Goal: Information Seeking & Learning: Learn about a topic

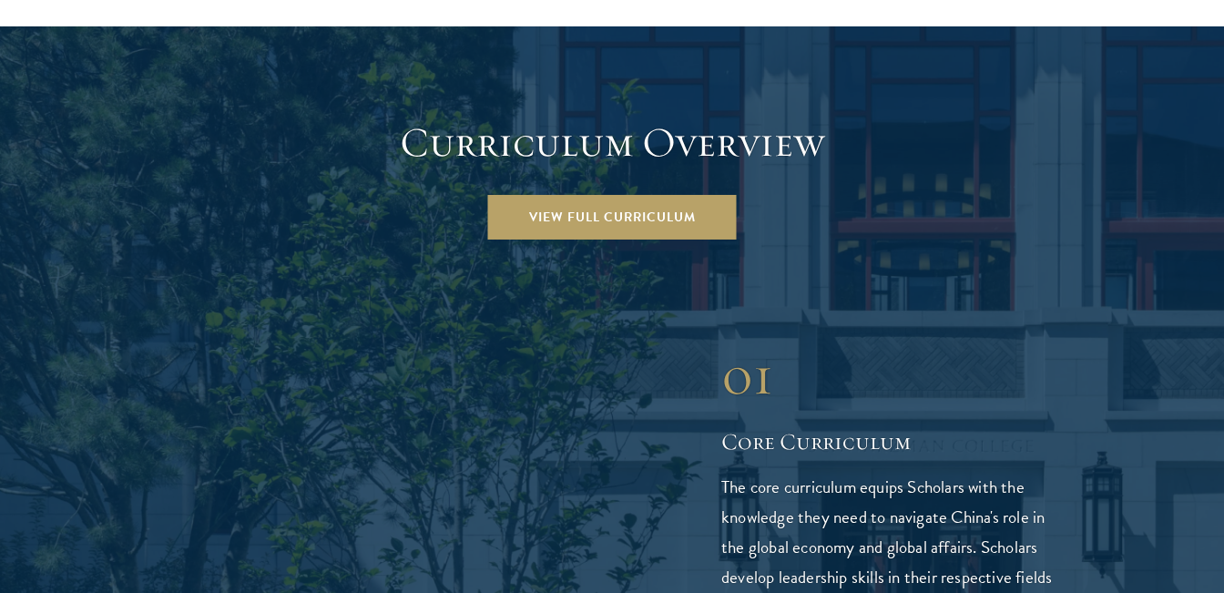
scroll to position [2507, 0]
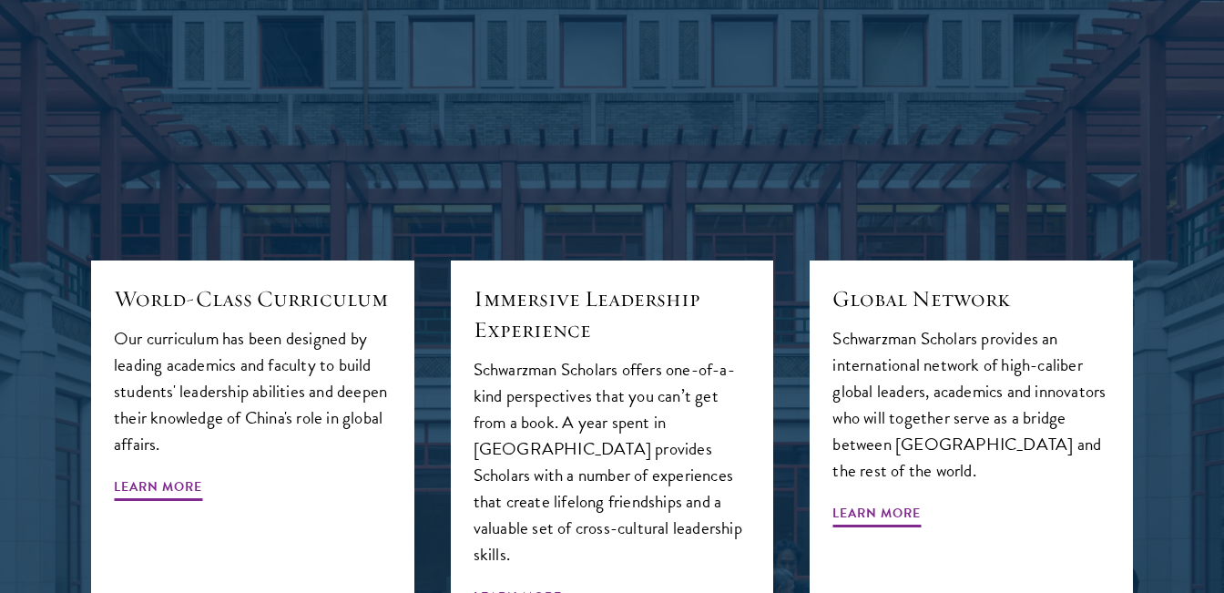
scroll to position [1927, 0]
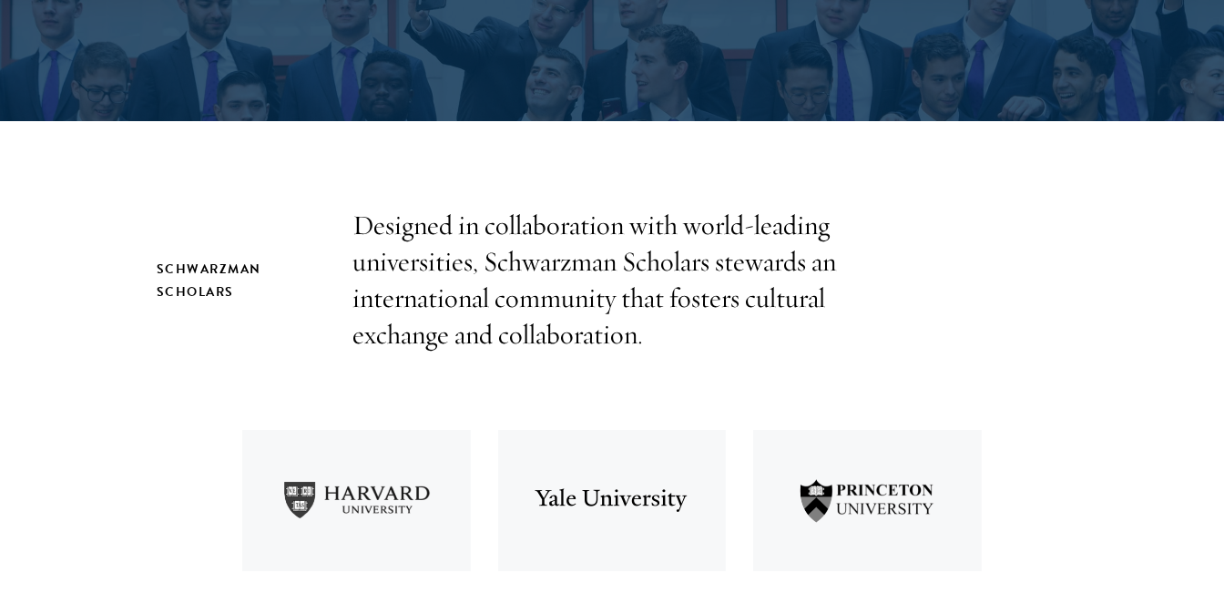
scroll to position [7332, 0]
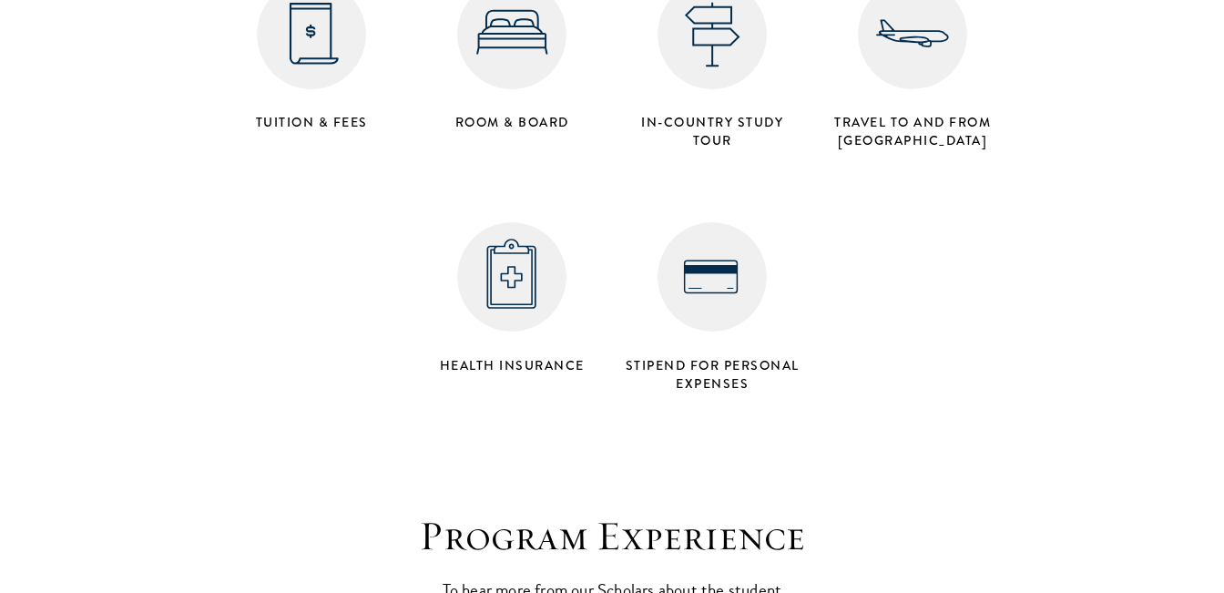
click at [718, 222] on img at bounding box center [711, 276] width 109 height 109
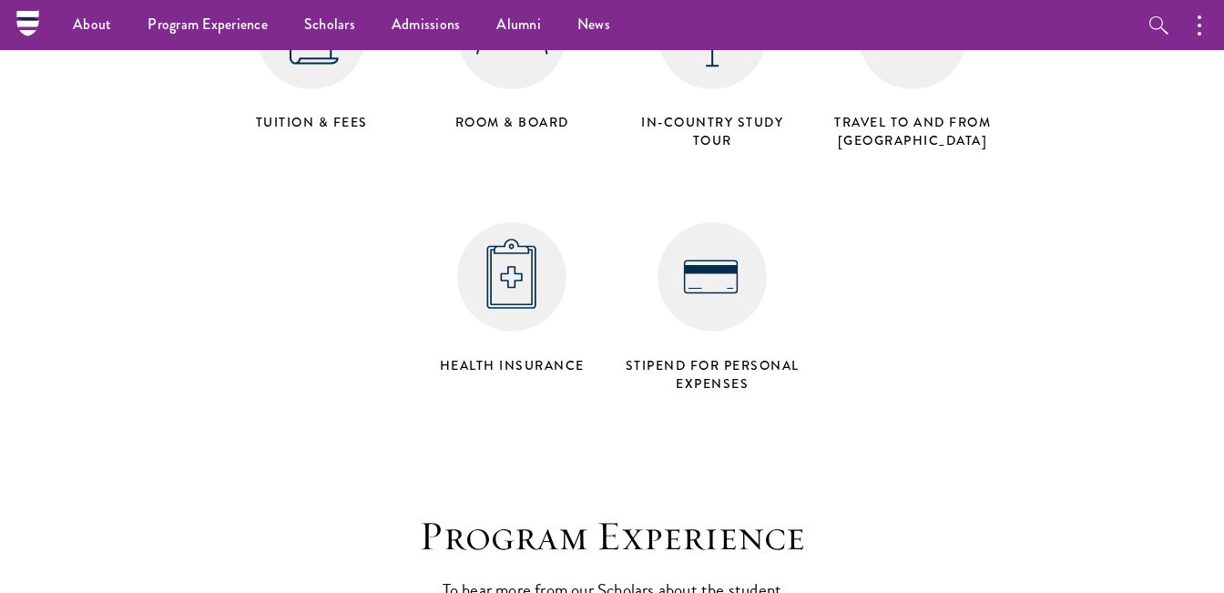
click at [675, 356] on h4 "Stipend for personal expenses" at bounding box center [712, 374] width 182 height 36
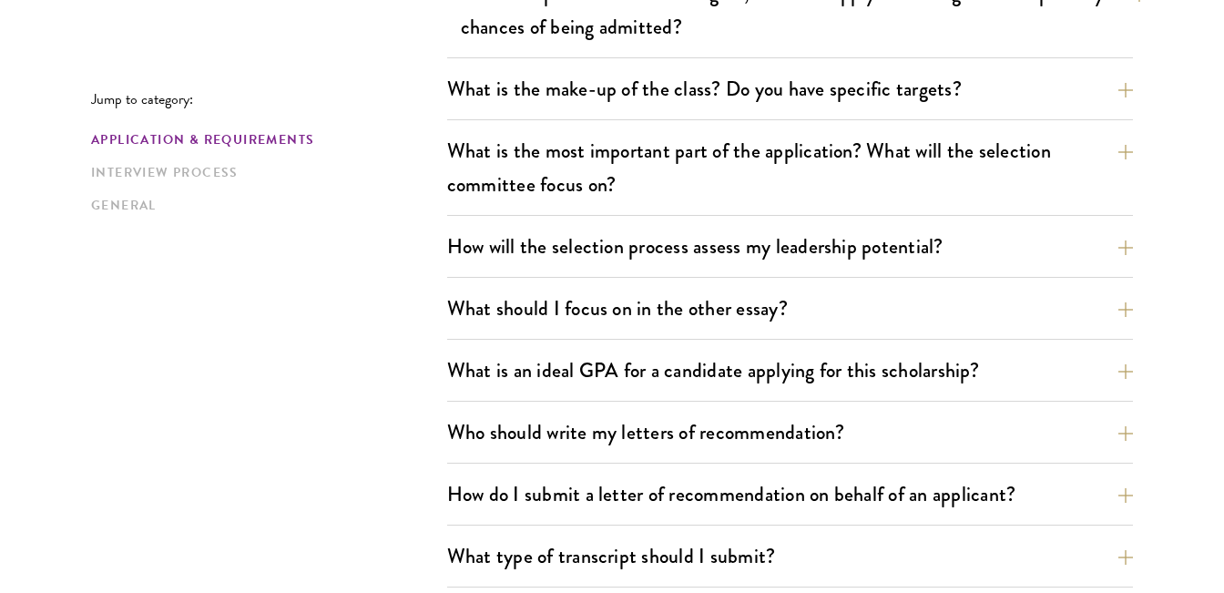
scroll to position [523, 0]
